Goal: Transaction & Acquisition: Purchase product/service

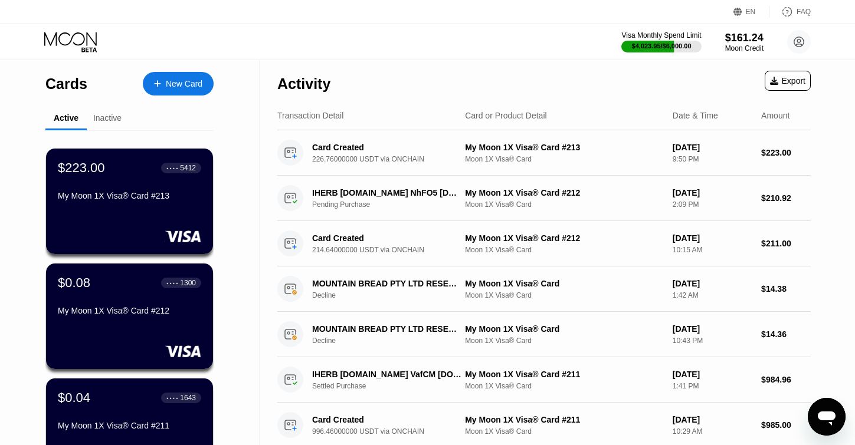
click at [193, 81] on div "New Card" at bounding box center [184, 84] width 37 height 10
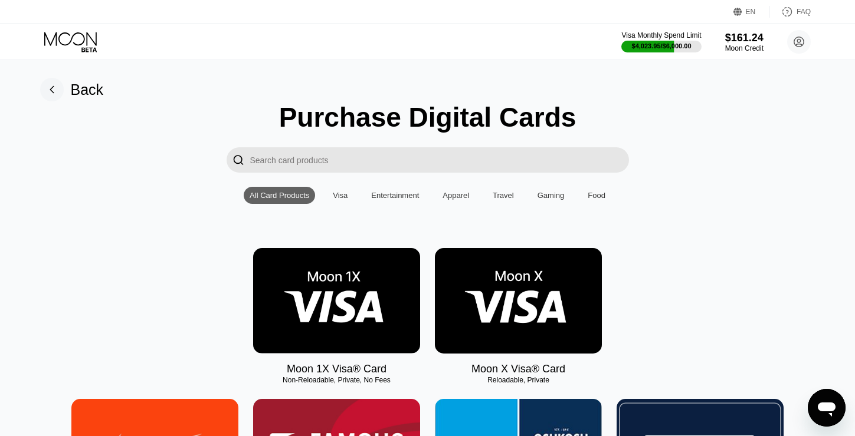
click at [356, 297] on img at bounding box center [336, 301] width 167 height 106
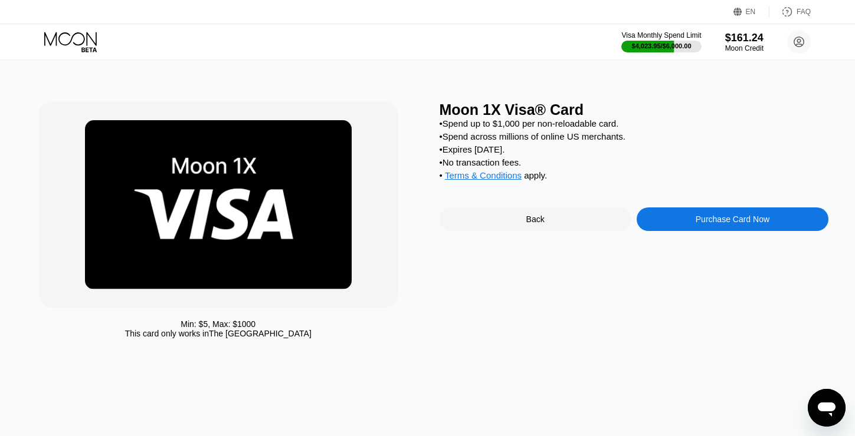
click at [704, 224] on div "Purchase Card Now" at bounding box center [732, 219] width 74 height 9
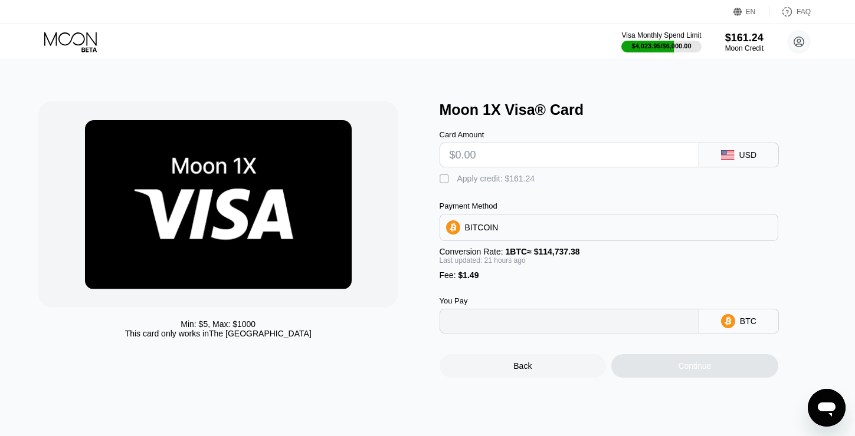
type input "0"
click at [544, 153] on input "text" at bounding box center [568, 155] width 239 height 24
type input "$11"
type input "0.00010886"
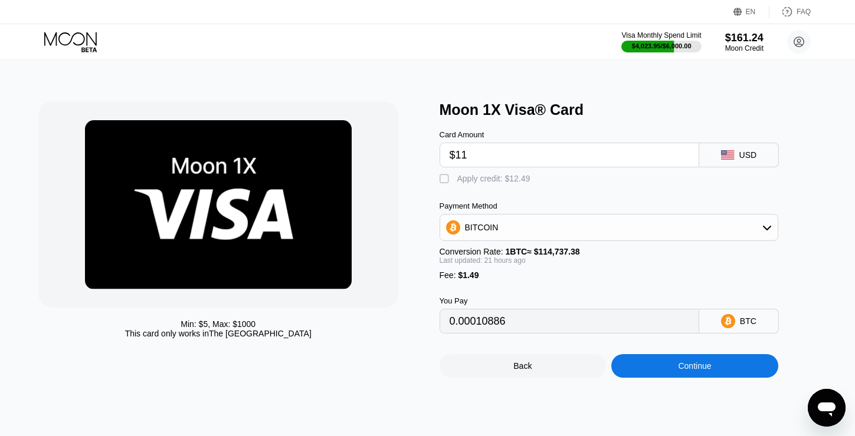
type input "$113"
type input "0.00100037"
type input "$113"
click at [768, 226] on icon at bounding box center [766, 227] width 9 height 9
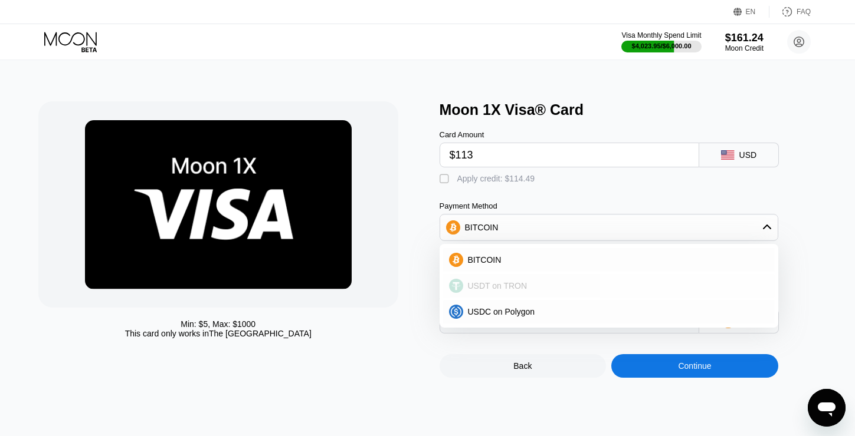
click at [661, 282] on div "USDT on TRON" at bounding box center [616, 285] width 306 height 9
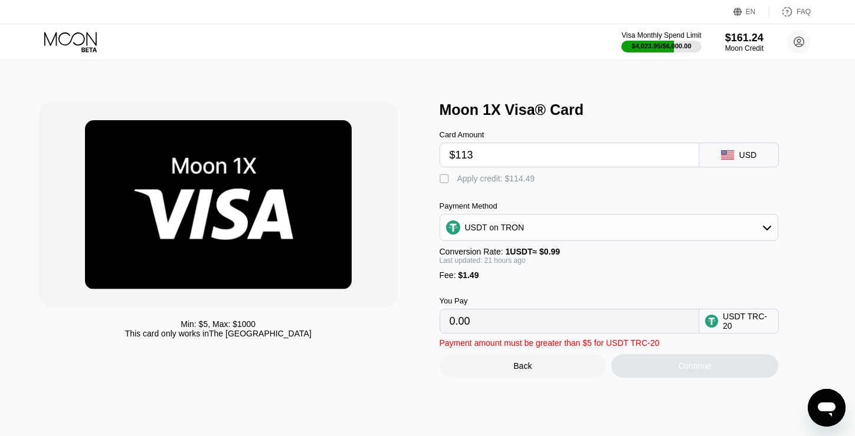
type input "115.65"
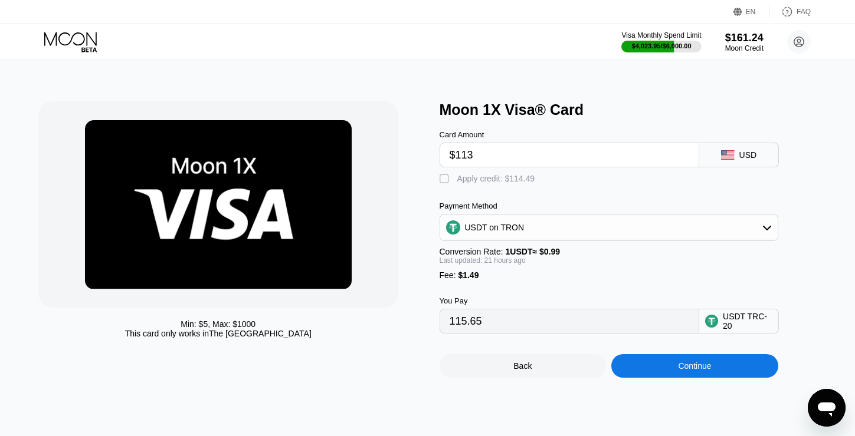
click at [666, 369] on div "Continue" at bounding box center [694, 366] width 167 height 24
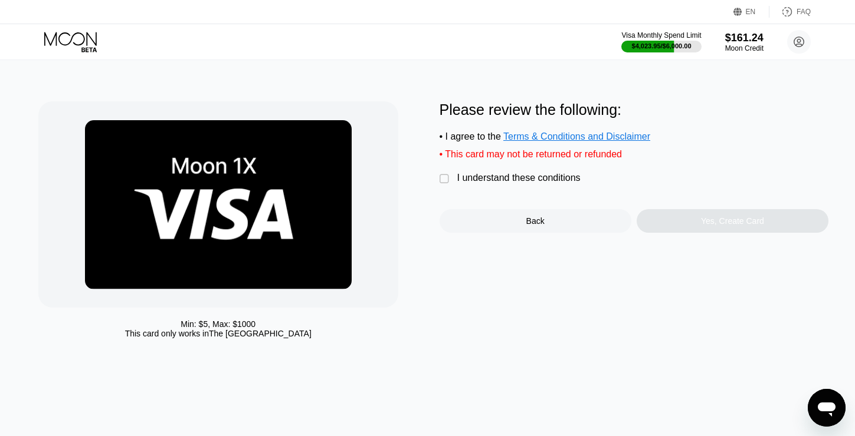
click at [441, 176] on div "" at bounding box center [445, 179] width 12 height 12
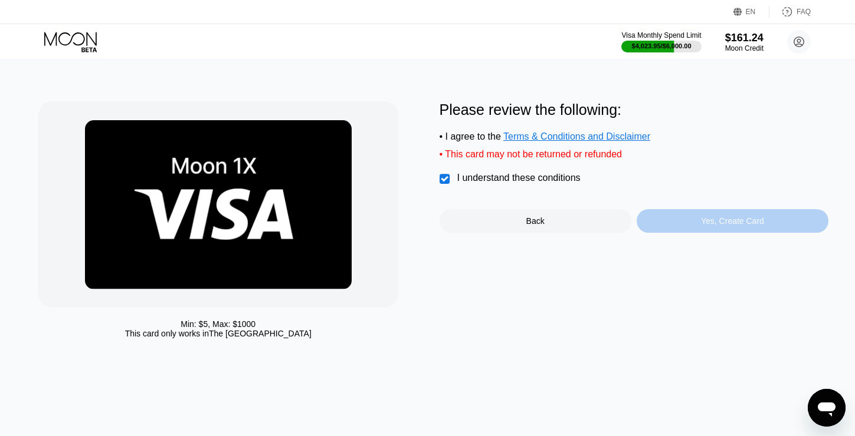
click at [701, 221] on div "Yes, Create Card" at bounding box center [732, 220] width 63 height 9
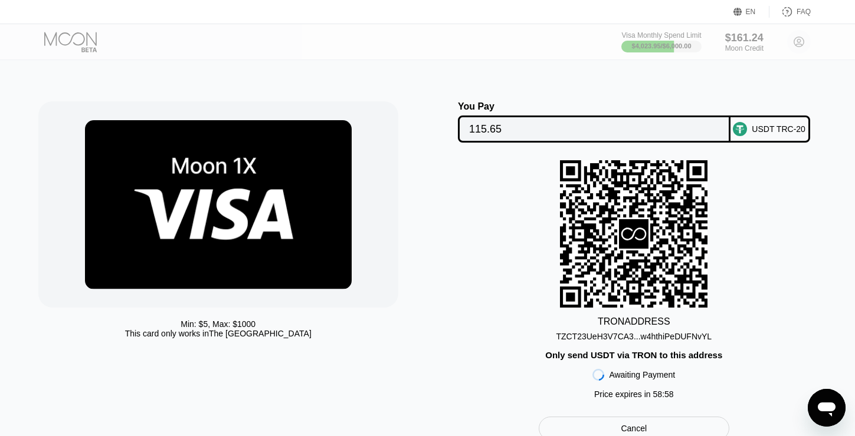
click at [707, 337] on div "TZCT23UeH3V7CA3...w4hthiPeDUFNvYL" at bounding box center [634, 336] width 156 height 9
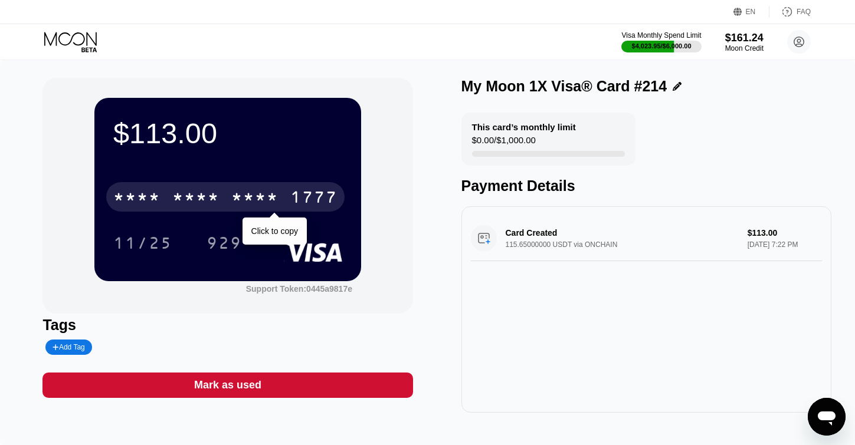
click at [266, 198] on div "* * * *" at bounding box center [254, 198] width 47 height 19
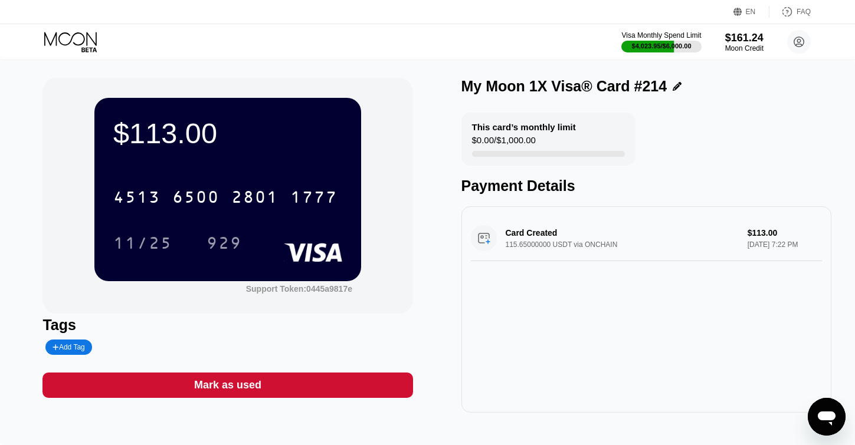
click at [83, 46] on icon at bounding box center [71, 42] width 55 height 21
